Goal: Information Seeking & Learning: Learn about a topic

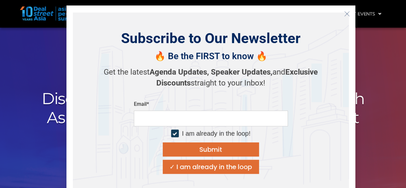
click at [347, 15] on icon "Close" at bounding box center [347, 14] width 6 height 6
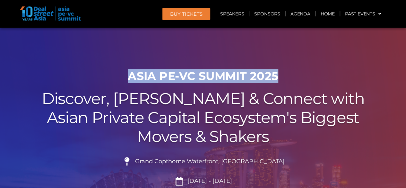
drag, startPoint x: 132, startPoint y: 78, endPoint x: 281, endPoint y: 69, distance: 148.6
click at [281, 69] on div "ASIA PE-VC Summit 2025 Discover, Learn & Connect with Asian Private Capital Eco…" at bounding box center [203, 164] width 366 height 196
copy h1 "ASIA PE-VC Summit 2025"
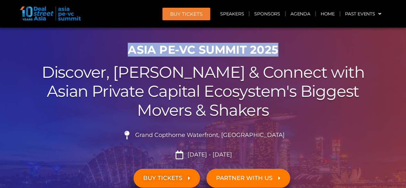
scroll to position [64, 0]
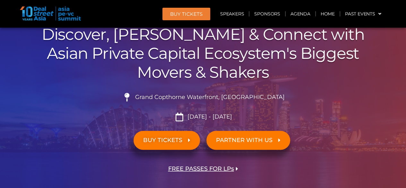
drag, startPoint x: 238, startPoint y: 115, endPoint x: 188, endPoint y: 115, distance: 49.5
click at [188, 115] on li "[DATE] - [DATE]" at bounding box center [203, 116] width 360 height 9
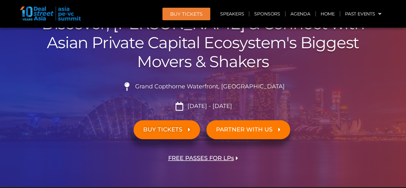
scroll to position [0, 0]
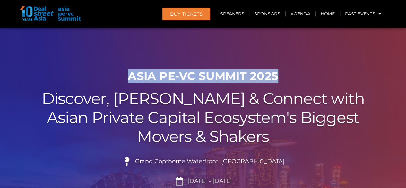
drag, startPoint x: 122, startPoint y: 70, endPoint x: 294, endPoint y: 73, distance: 172.5
click at [294, 73] on h1 "ASIA PE-VC Summit 2025" at bounding box center [203, 75] width 360 height 13
copy h1 "ASIA PE-VC Summit 2025"
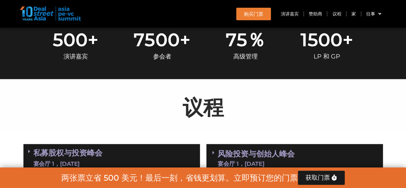
scroll to position [247, 0]
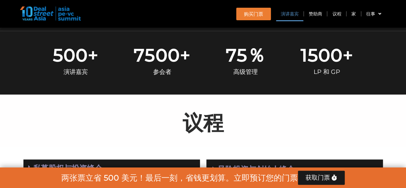
click at [289, 11] on font "演讲嘉宾" at bounding box center [290, 14] width 18 height 6
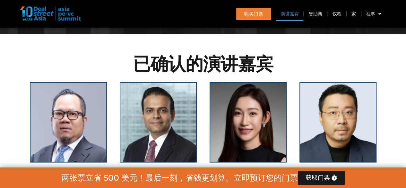
scroll to position [582, 0]
